Goal: Task Accomplishment & Management: Complete application form

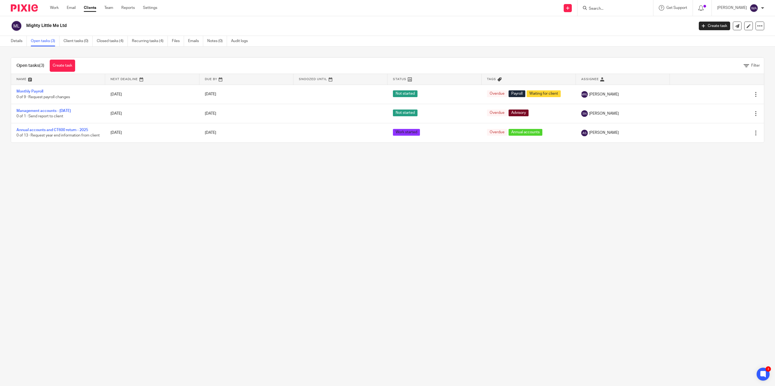
click at [89, 9] on link "Clients" at bounding box center [90, 7] width 12 height 5
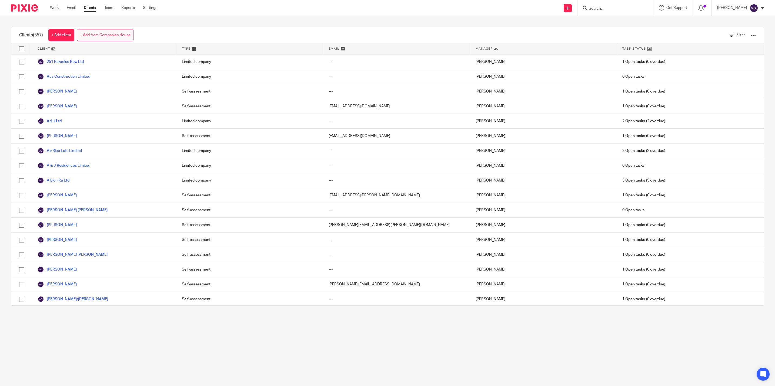
click at [94, 31] on link "+ Add from Companies House" at bounding box center [105, 35] width 56 height 12
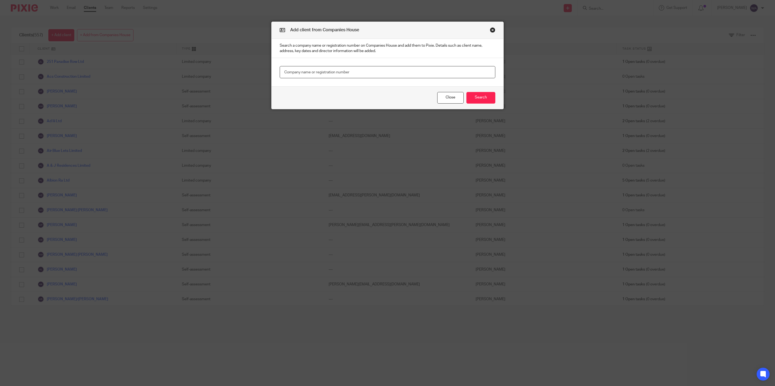
click at [327, 74] on input "text" at bounding box center [388, 72] width 216 height 12
paste input "EASY ACCESS SYSTEM UK LTD"
type input "EASY ACCESS SYSTEM UK LTD"
